Goal: Find specific page/section: Find specific page/section

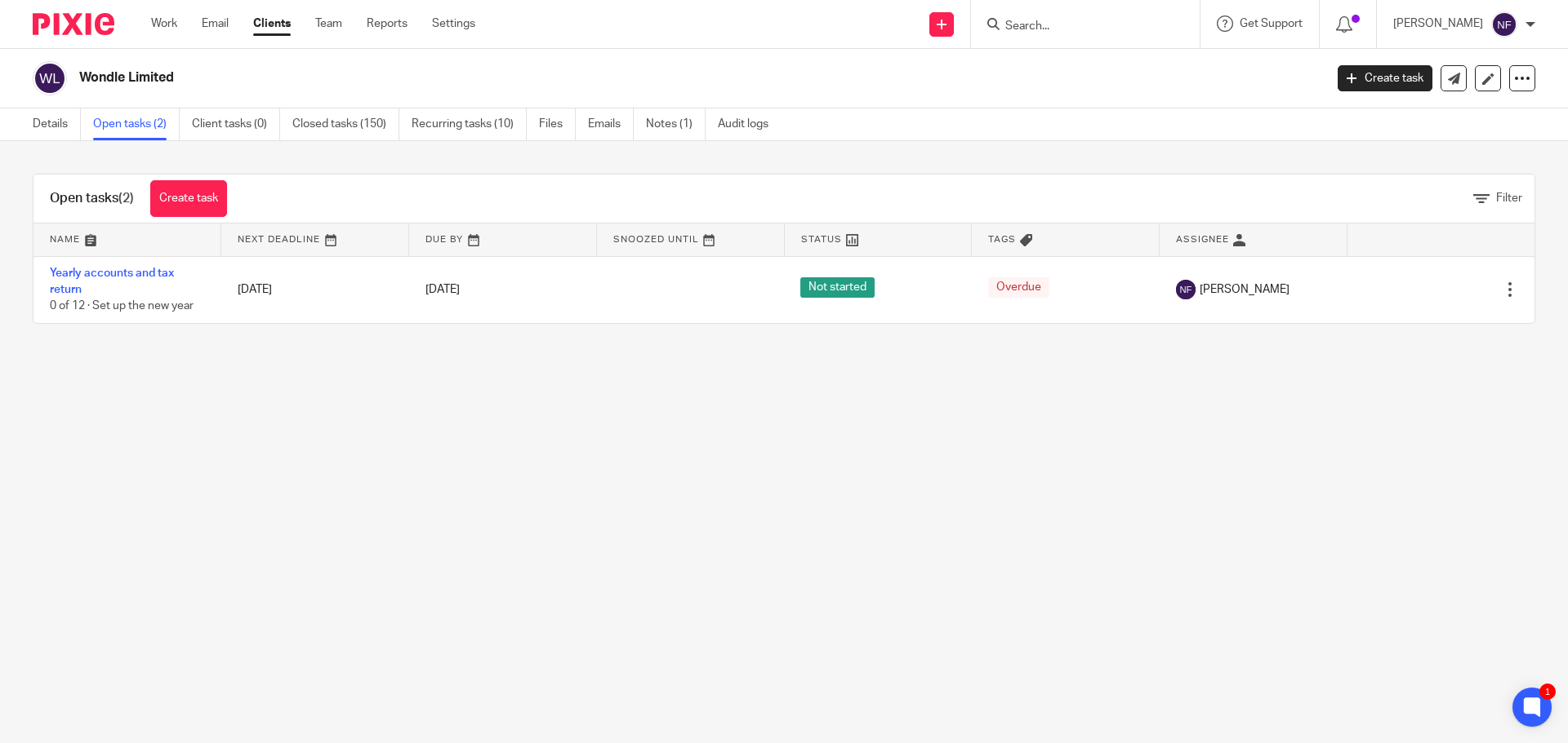
click at [1077, 21] on input "Search" at bounding box center [1077, 27] width 147 height 15
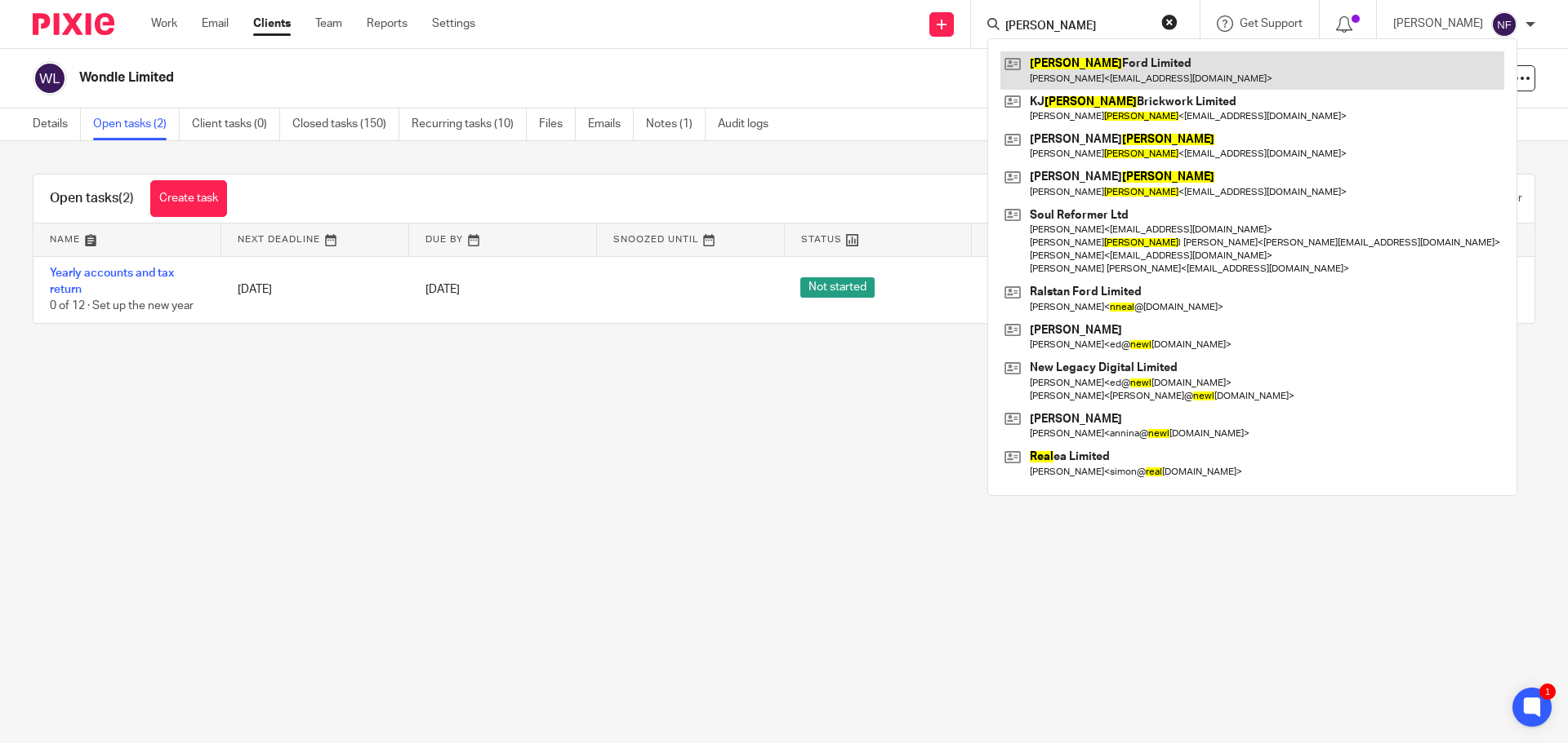
type input "[PERSON_NAME]"
click at [1091, 56] on link at bounding box center [1253, 70] width 504 height 38
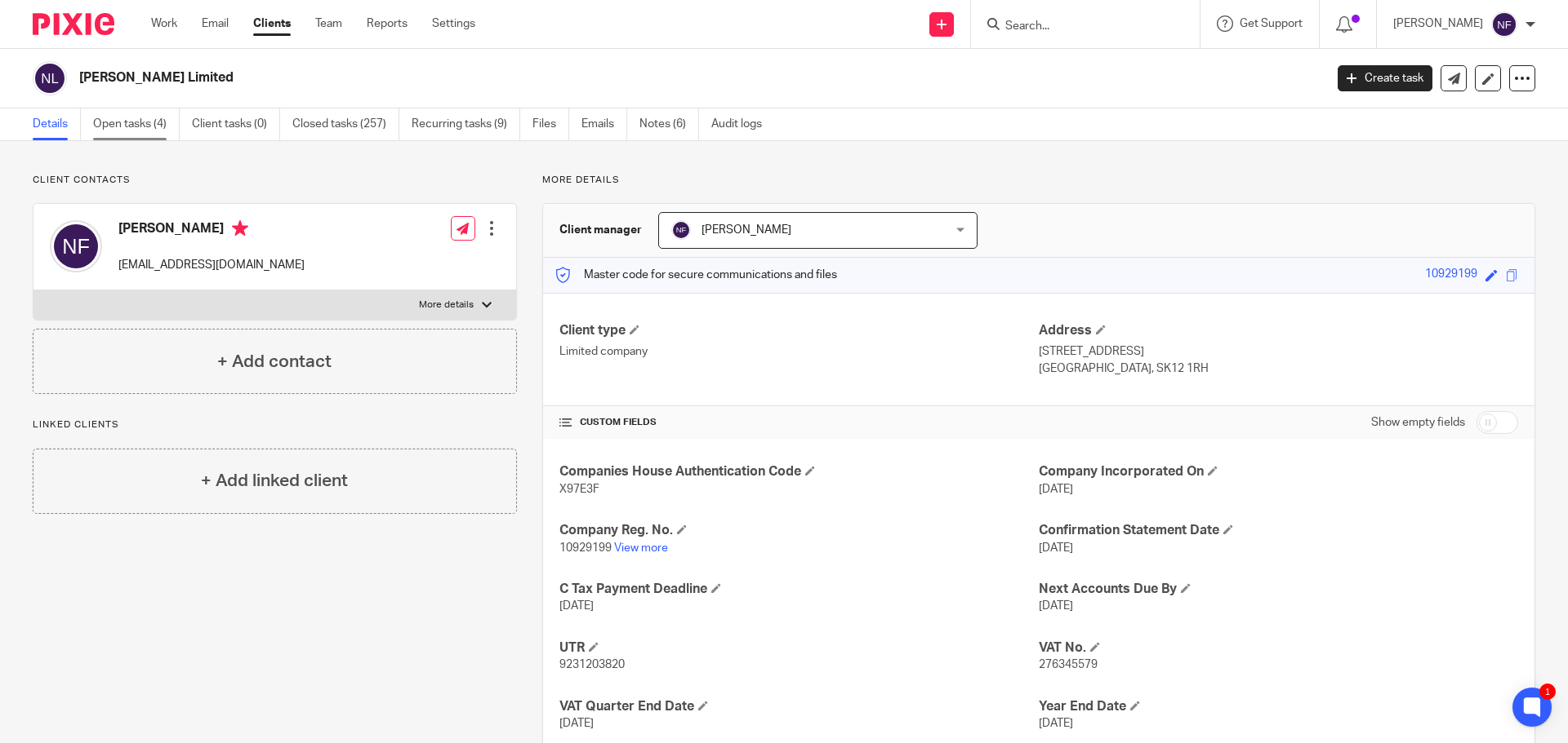
click at [124, 128] on link "Open tasks (4)" at bounding box center [136, 124] width 87 height 32
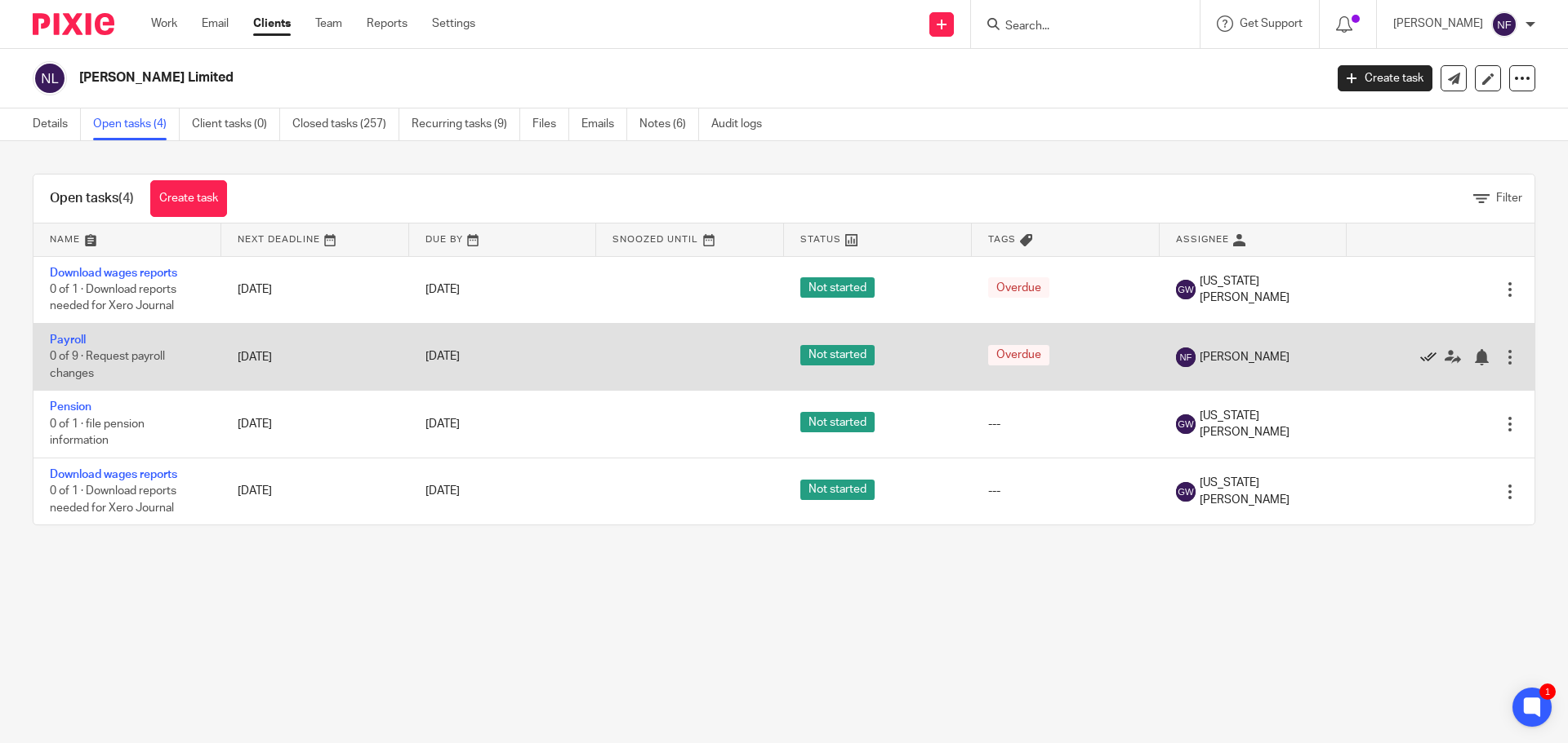
click at [1420, 359] on icon at bounding box center [1428, 357] width 17 height 17
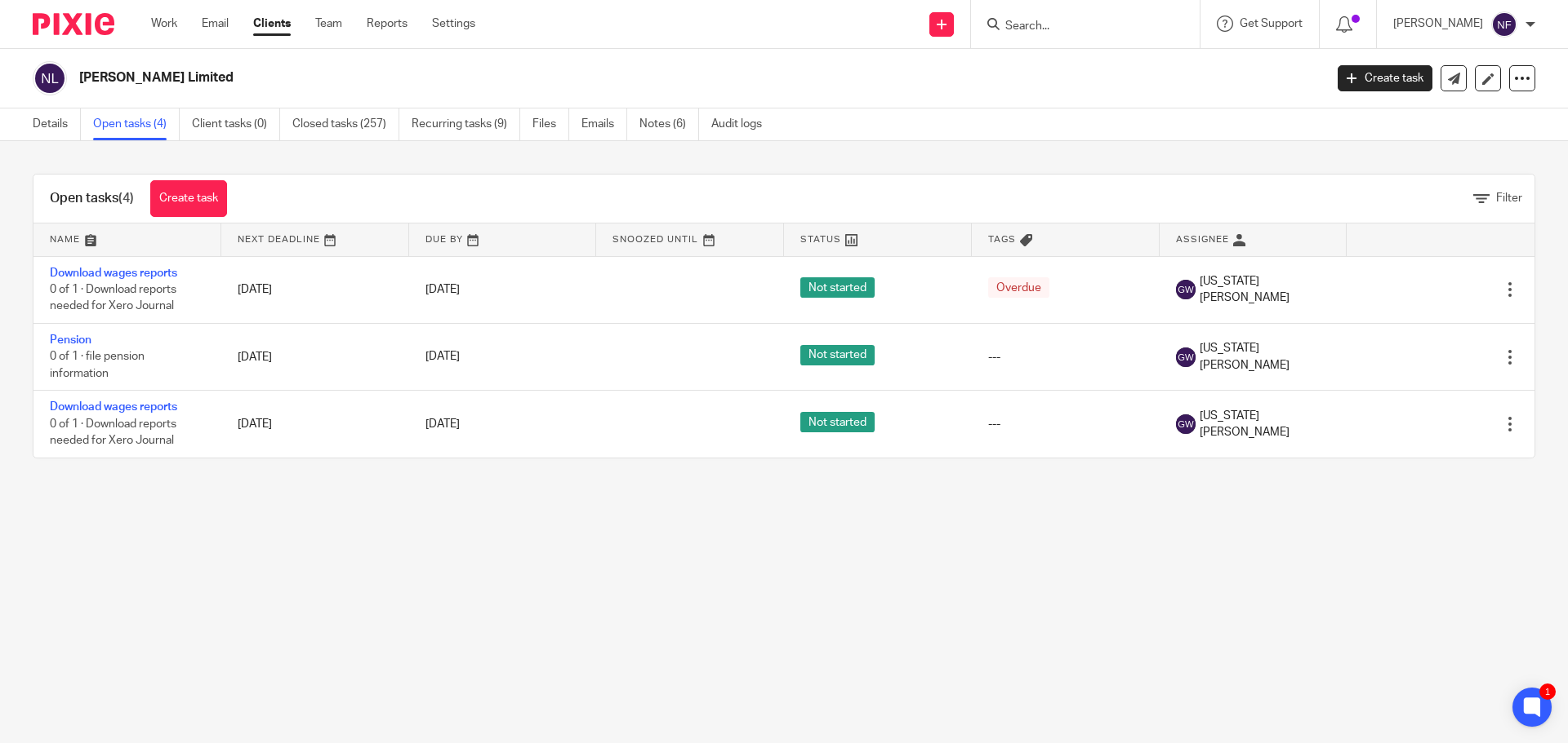
click at [1000, 555] on main "Neal Ford Limited Create task Update from Companies House Export data Merge Arc…" at bounding box center [784, 372] width 1568 height 743
